Goal: Complete application form: Complete application form

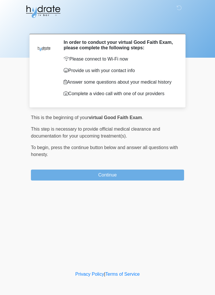
click at [137, 181] on button "Continue" at bounding box center [107, 175] width 153 height 11
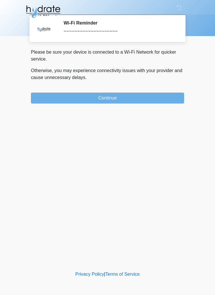
click at [175, 100] on button "Continue" at bounding box center [107, 98] width 153 height 11
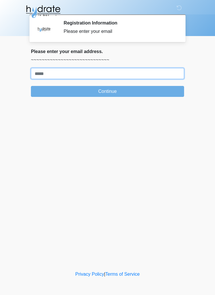
click at [153, 71] on input "Where should we email your treatment plan?" at bounding box center [107, 73] width 153 height 11
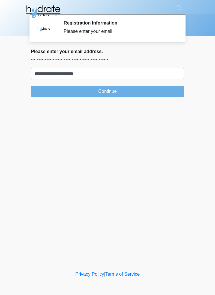
click at [161, 89] on button "Continue" at bounding box center [107, 91] width 153 height 11
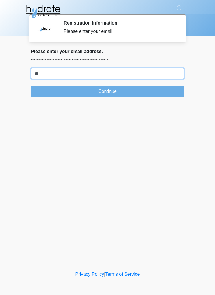
type input "*"
type input "**********"
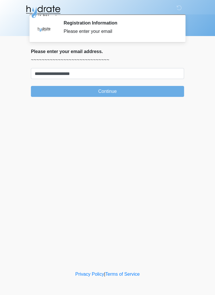
click at [170, 94] on button "Continue" at bounding box center [107, 91] width 153 height 11
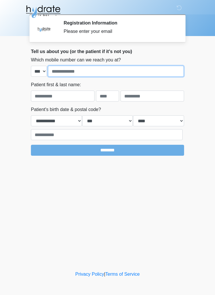
click at [148, 70] on input "tel" at bounding box center [116, 71] width 136 height 11
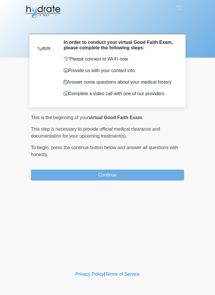
click at [159, 181] on button "Continue" at bounding box center [107, 175] width 153 height 11
click at [151, 181] on button "Continue" at bounding box center [107, 175] width 153 height 11
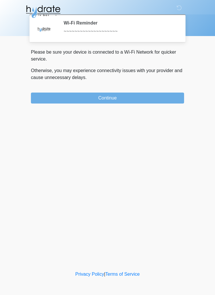
click at [148, 100] on button "Continue" at bounding box center [107, 98] width 153 height 11
